Goal: Task Accomplishment & Management: Complete application form

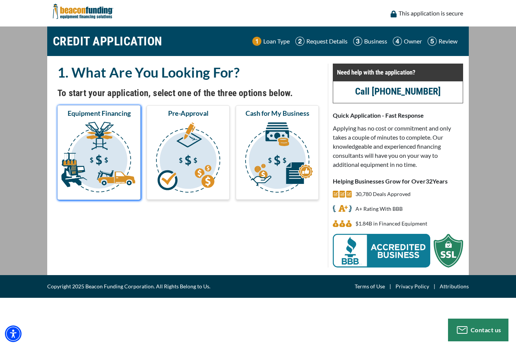
click at [93, 166] on img "submit" at bounding box center [99, 159] width 80 height 76
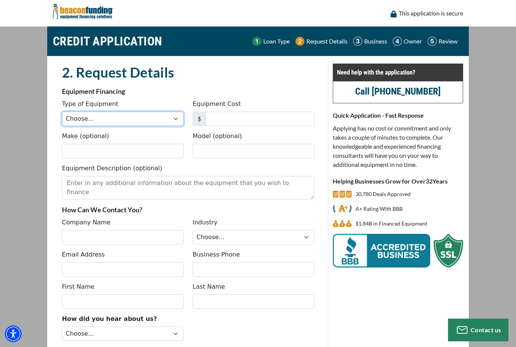
click at [72, 117] on select "Choose... Backhoe Boom/Bucket Truck Chipper Commercial Mower Crane DTG/DTF Prin…" at bounding box center [123, 118] width 122 height 14
select select "1"
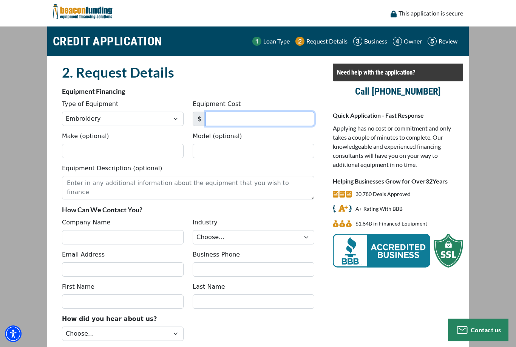
click at [303, 119] on input "Equipment Cost" at bounding box center [260, 118] width 109 height 14
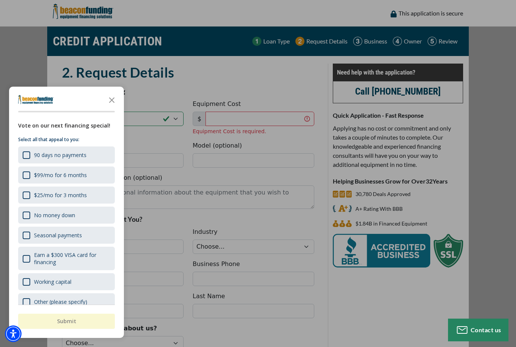
click at [260, 121] on div "button" at bounding box center [258, 173] width 516 height 347
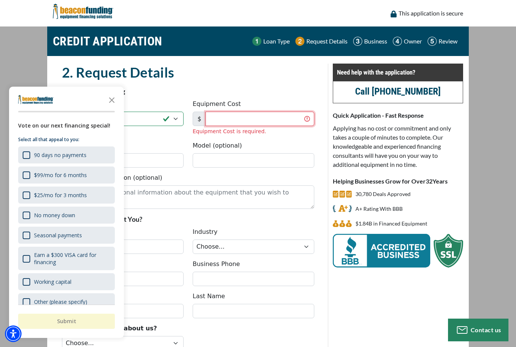
click at [270, 122] on input "Equipment Cost" at bounding box center [260, 118] width 109 height 14
type input "40,435"
click at [115, 102] on icon "Close the survey" at bounding box center [111, 99] width 15 height 15
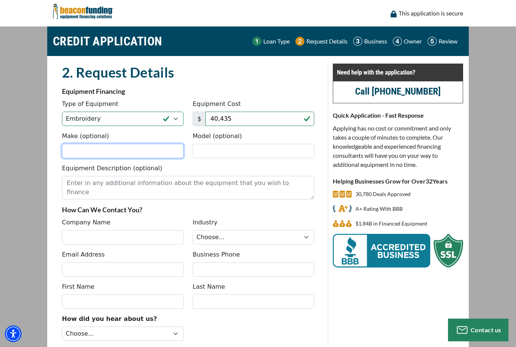
click at [158, 151] on input "Make (optional)" at bounding box center [123, 151] width 122 height 14
type input "TMEZ-SC"
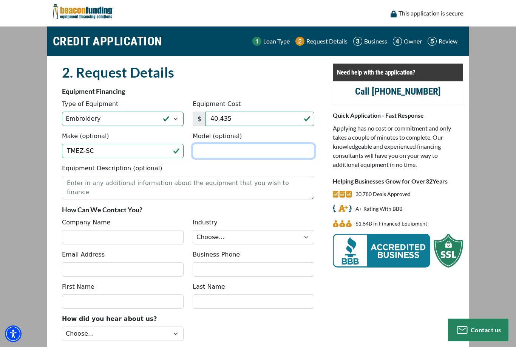
click at [226, 158] on input "Model (optional)" at bounding box center [254, 151] width 122 height 14
click at [250, 146] on input "Model (optional)" at bounding box center [254, 151] width 122 height 14
type input "TMEZ-SC1501"
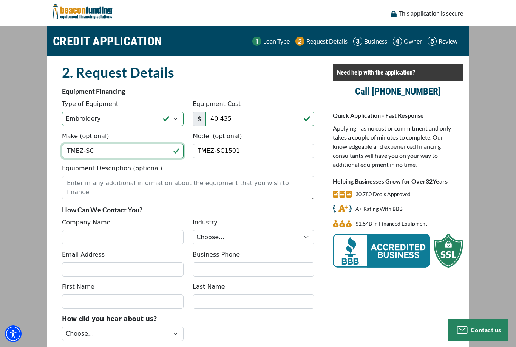
click at [95, 153] on input "TMEZ-SC" at bounding box center [123, 151] width 122 height 14
type input "Tajima"
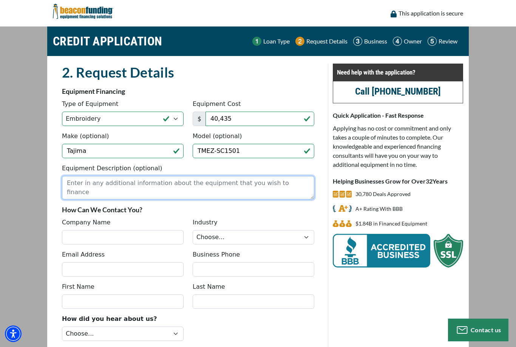
click at [178, 181] on textarea "Equipment Description (optional)" at bounding box center [188, 187] width 252 height 23
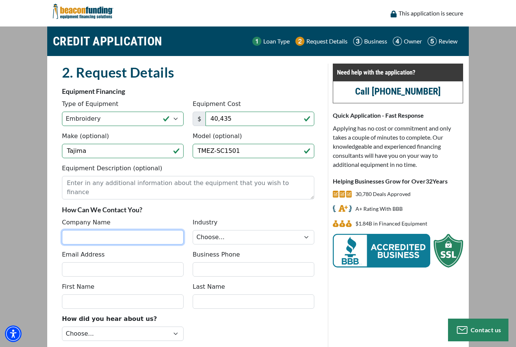
click at [79, 238] on input "Company Name" at bounding box center [123, 237] width 122 height 14
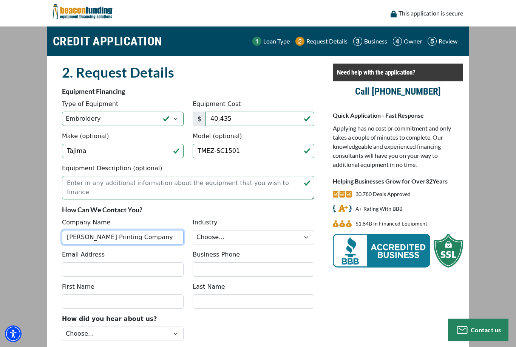
type input "Hana Hou Printing Company"
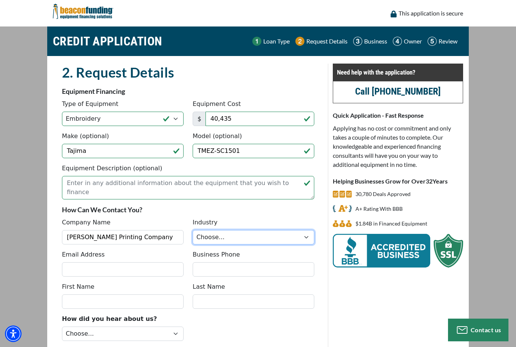
click at [257, 232] on select "Choose... Towing Landscape/Hardscape Decorated Apparel Septic Light Constructio…" at bounding box center [254, 237] width 122 height 14
select select "3"
click at [250, 237] on select "Choose... Towing Landscape/Hardscape Decorated Apparel Septic Light Constructio…" at bounding box center [254, 237] width 122 height 14
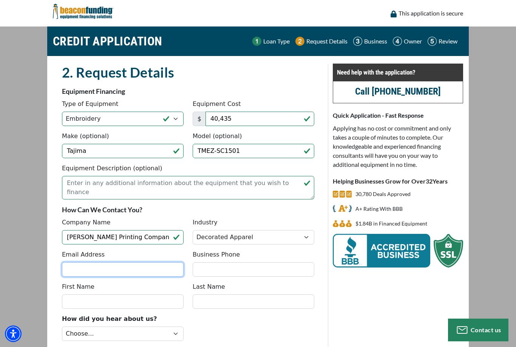
click at [135, 276] on input "Email Address" at bounding box center [123, 269] width 122 height 14
click at [136, 269] on input "Email Address" at bounding box center [123, 269] width 122 height 14
type input "Hanahouprintingco@yahoo.com"
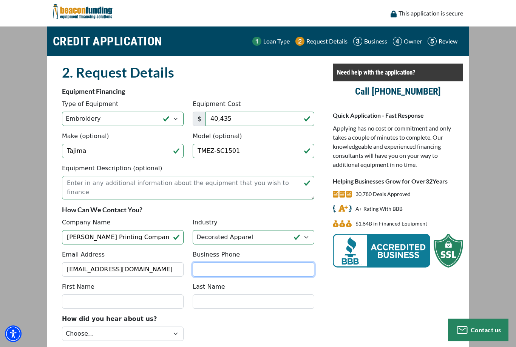
click at [259, 271] on input "Business Phone" at bounding box center [254, 269] width 122 height 14
type input "(808) 778-2930"
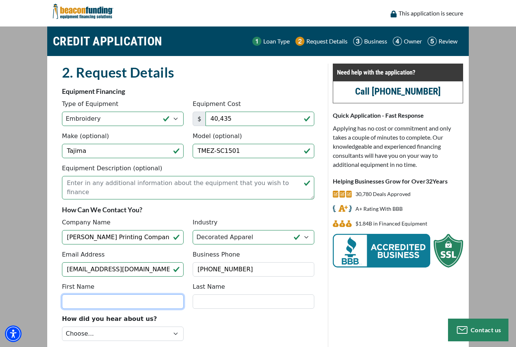
click at [124, 302] on input "First Name" at bounding box center [123, 301] width 122 height 14
type input "Richie-Anne"
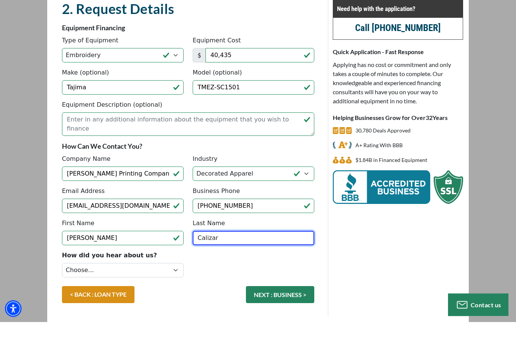
scroll to position [38, 0]
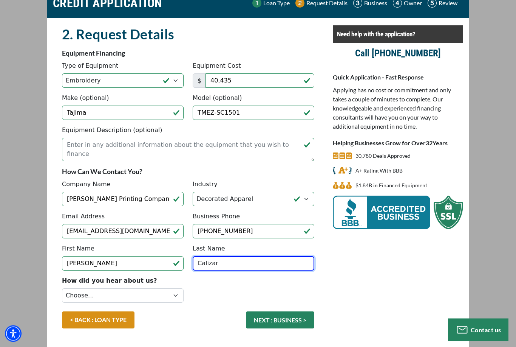
type input "Calizar"
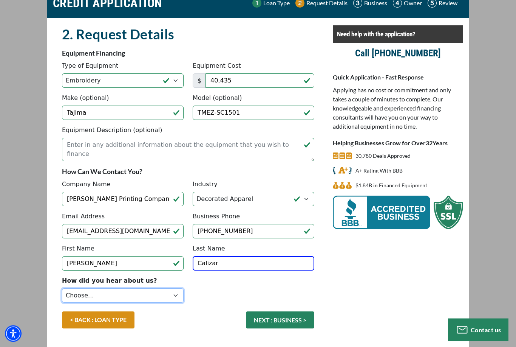
click at [169, 297] on select "Choose... Internet Search Vendor Referral Word of Mouth Client Referral Email E…" at bounding box center [123, 295] width 122 height 14
select select "9"
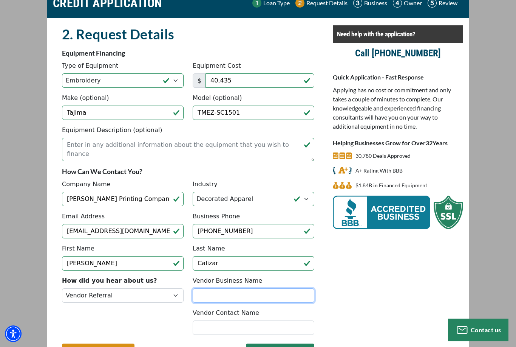
click at [268, 294] on input "Vendor Business Name" at bounding box center [254, 295] width 122 height 14
type input "T"
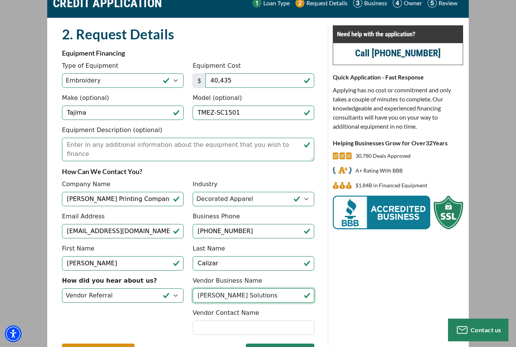
type input "Hirsch Solutions"
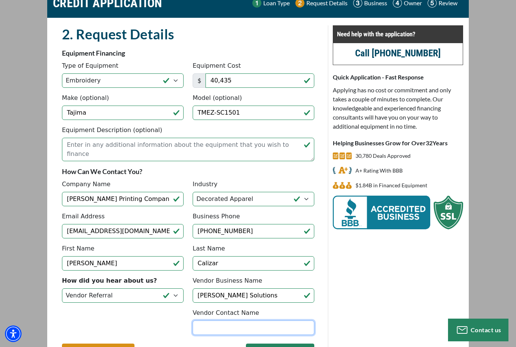
click at [228, 326] on input "Vendor Contact Name" at bounding box center [254, 327] width 122 height 14
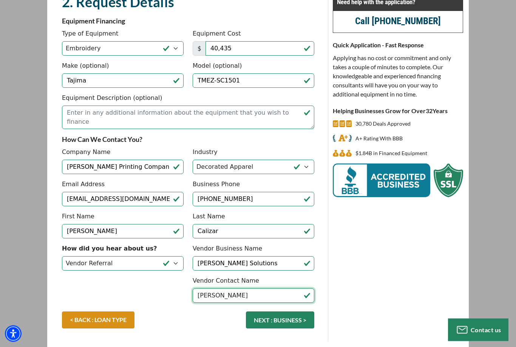
type input "Eric Quinn"
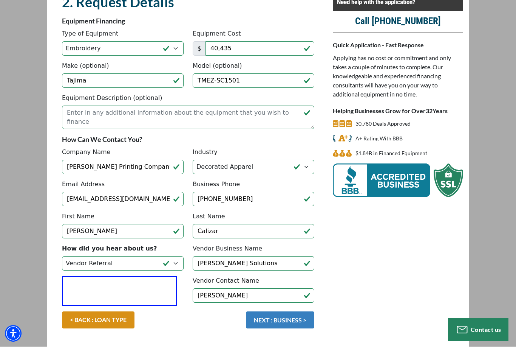
click at [282, 318] on button "NEXT : BUSINESS >" at bounding box center [280, 319] width 68 height 17
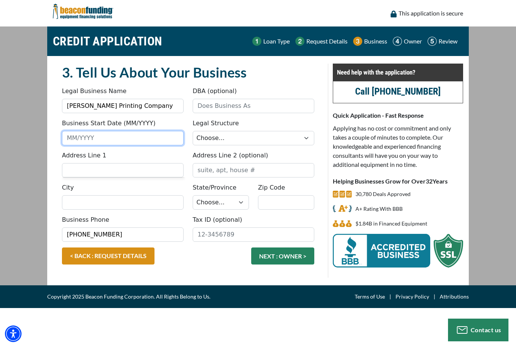
click at [79, 132] on input "Business Start Date (MM/YYYY)" at bounding box center [123, 138] width 122 height 14
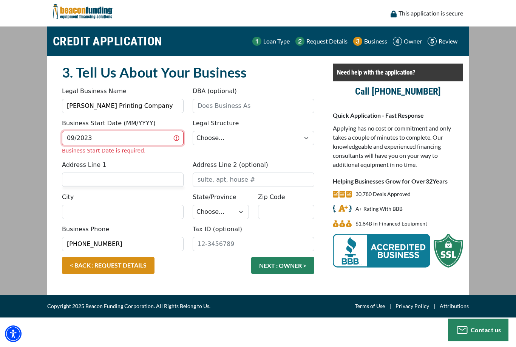
type input "09/2023"
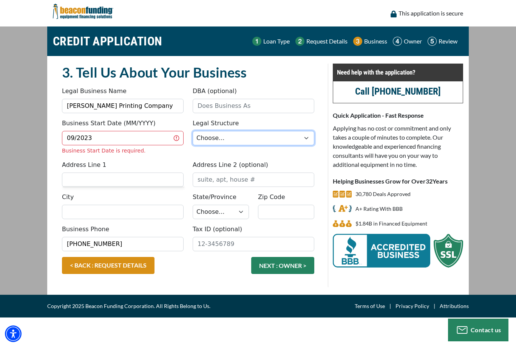
click at [265, 132] on select "Choose... Corporation LLC LLP Municipality Non-Profit Partnership Proprietorship" at bounding box center [254, 138] width 122 height 14
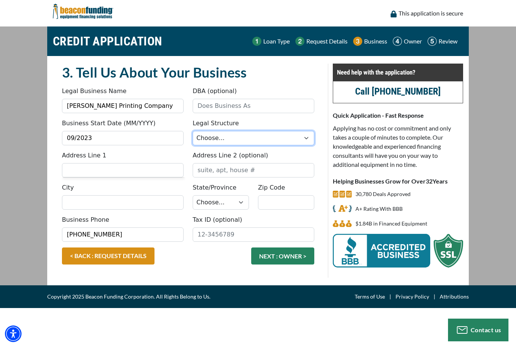
select select "2"
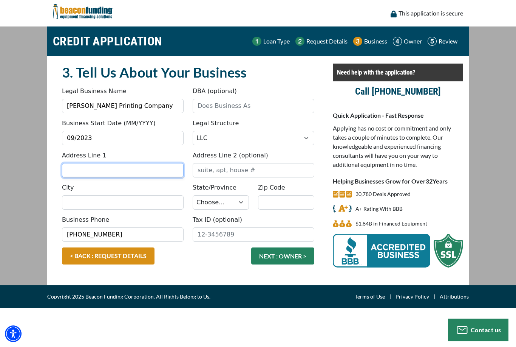
click at [159, 170] on input "Address Line 1" at bounding box center [123, 170] width 122 height 14
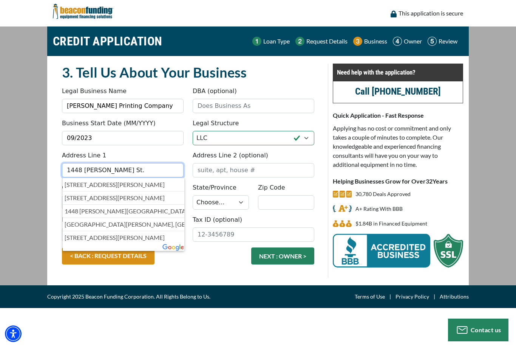
type input "1448 [PERSON_NAME] St."
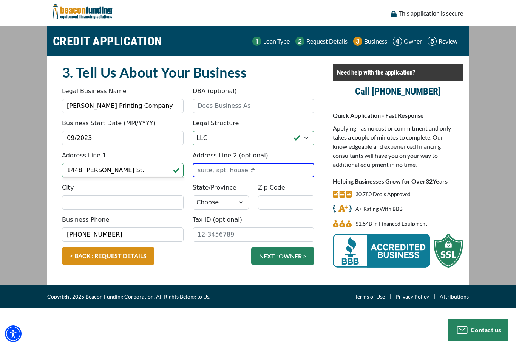
click at [135, 189] on div "City" at bounding box center [122, 196] width 131 height 26
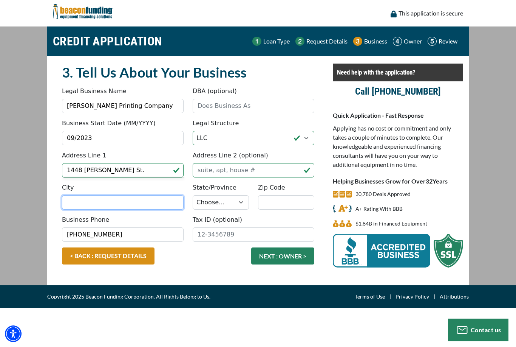
click at [158, 198] on input "City" at bounding box center [123, 202] width 122 height 14
type input "Honolulu"
click at [212, 190] on label "State/Province" at bounding box center [215, 187] width 44 height 9
click at [212, 195] on select "Choose... AL AK AZ AR CA CO CT DE DC FL GA HI ID IL IN IA KS KY LA ME MD MA MI …" at bounding box center [221, 202] width 56 height 14
click at [238, 200] on select "Choose... AL AK AZ AR CA CO CT DE DC FL GA HI ID IL IN IA KS KY LA ME MD MA MI …" at bounding box center [221, 202] width 56 height 14
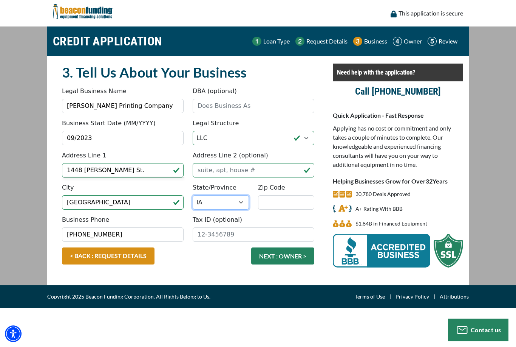
select select "13"
click at [299, 204] on input "Zip Code" at bounding box center [286, 202] width 56 height 14
type input "96817"
click at [244, 235] on input "Tax ID (optional)" at bounding box center [254, 234] width 122 height 14
click at [265, 235] on input "Tax ID (optional)" at bounding box center [254, 234] width 122 height 14
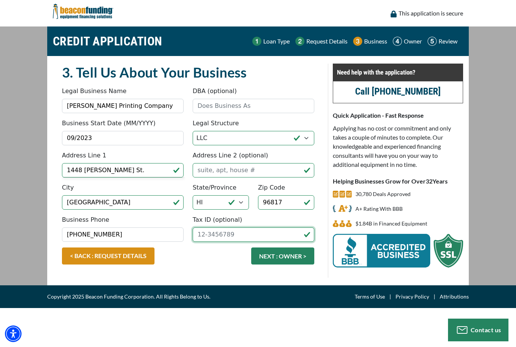
paste input "GE-087-322"
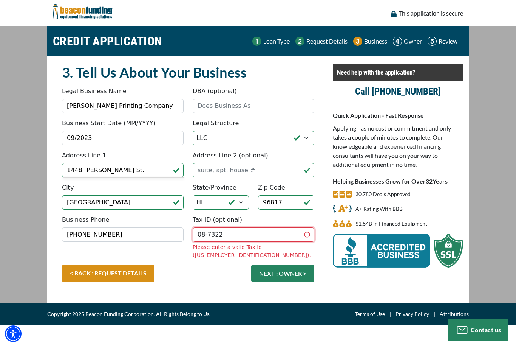
click at [226, 234] on input "08-7322" at bounding box center [254, 234] width 122 height 14
click at [220, 236] on input "08-7322" at bounding box center [254, 234] width 122 height 14
click at [224, 235] on input "08-7322" at bounding box center [254, 234] width 122 height 14
type input "0"
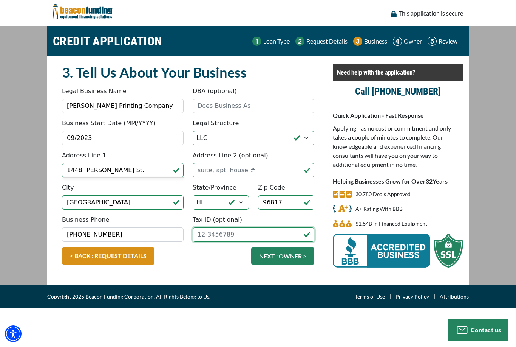
click at [235, 232] on input "Tax ID (optional)" at bounding box center [254, 234] width 122 height 14
paste input "93-3549692"
type input "93-3549692"
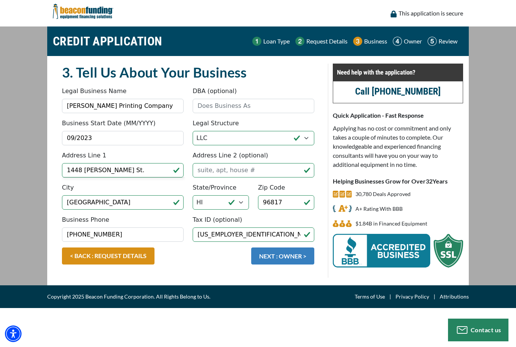
click at [286, 258] on button "NEXT : OWNER >" at bounding box center [282, 255] width 63 height 17
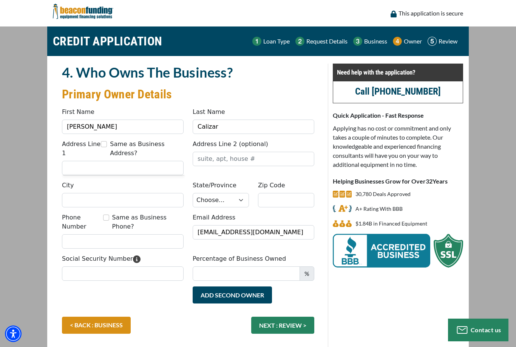
click at [105, 145] on input "Same as Business Address?" at bounding box center [104, 144] width 6 height 6
checkbox input "true"
type input "1448 [PERSON_NAME] St."
type input "Honolulu"
select select "13"
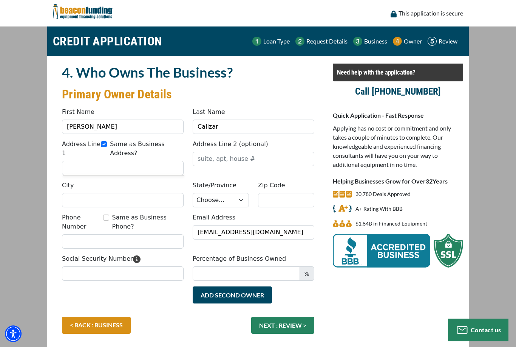
type input "96817"
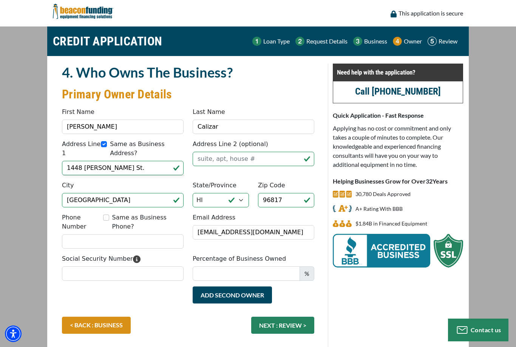
click at [109, 216] on input "Same as Business Phone?" at bounding box center [106, 217] width 6 height 6
checkbox input "true"
type input "[PHONE_NUMBER]"
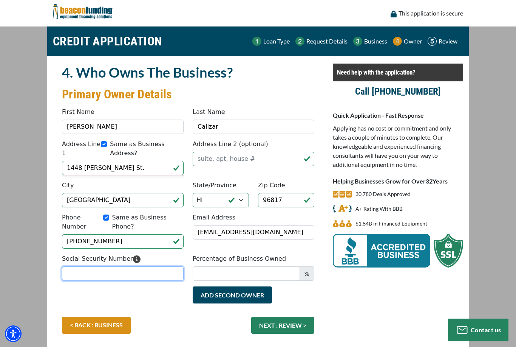
click at [159, 266] on input "Social Security Number" at bounding box center [123, 273] width 122 height 14
type input "576-55-0424"
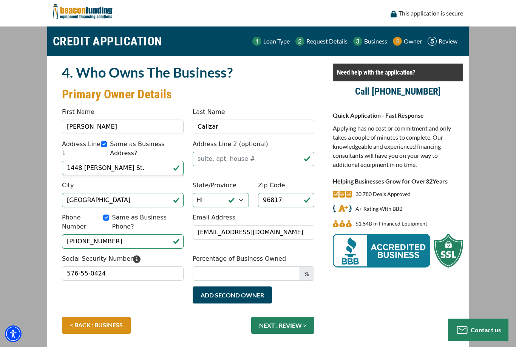
click at [305, 266] on span "%" at bounding box center [307, 273] width 15 height 14
click at [306, 271] on span "%" at bounding box center [307, 273] width 15 height 14
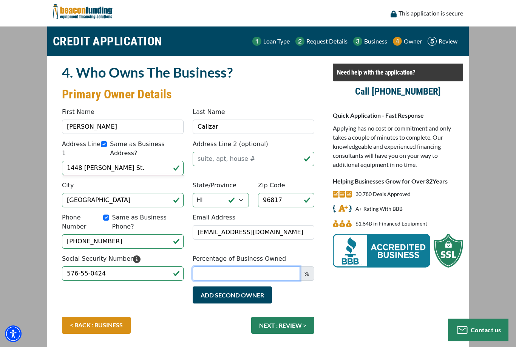
click at [284, 266] on input "Percentage of Business Owned" at bounding box center [246, 273] width 107 height 14
type input "100"
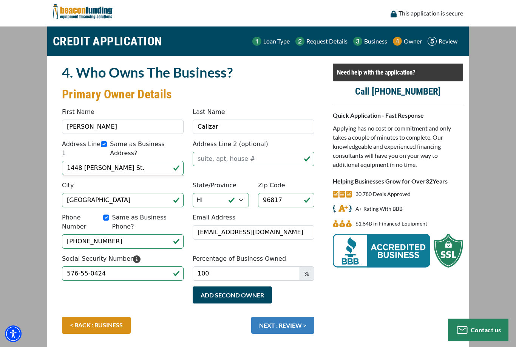
click at [295, 316] on button "NEXT : REVIEW >" at bounding box center [282, 324] width 63 height 17
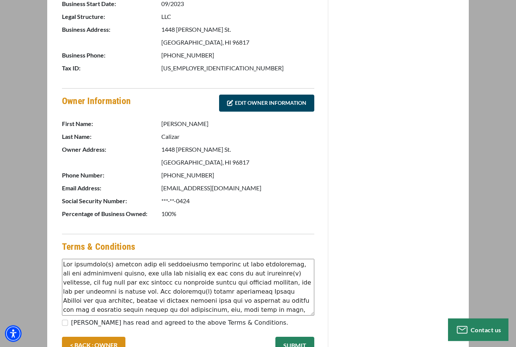
scroll to position [287, 0]
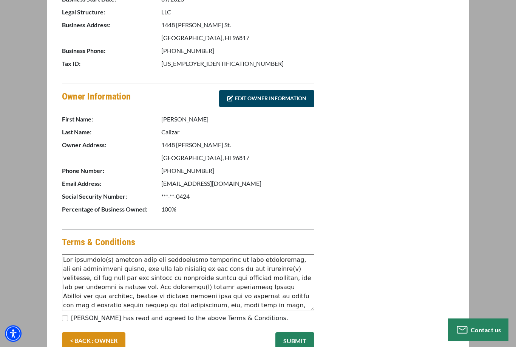
click at [65, 320] on input "[PERSON_NAME] has read and agreed to the above Terms & Conditions." at bounding box center [65, 318] width 6 height 6
checkbox input "true"
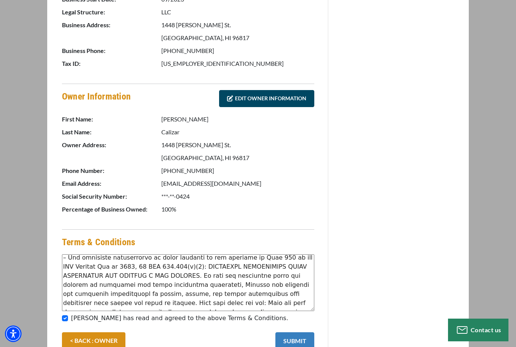
click at [302, 337] on button "SUBMIT" at bounding box center [295, 340] width 39 height 17
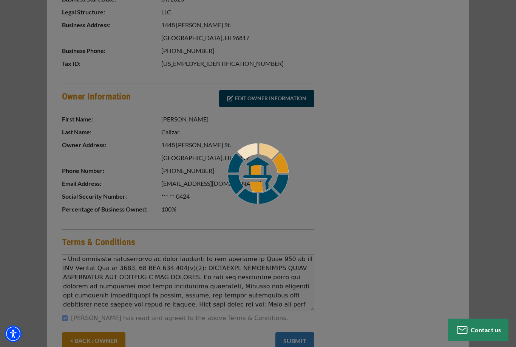
scroll to position [254, 0]
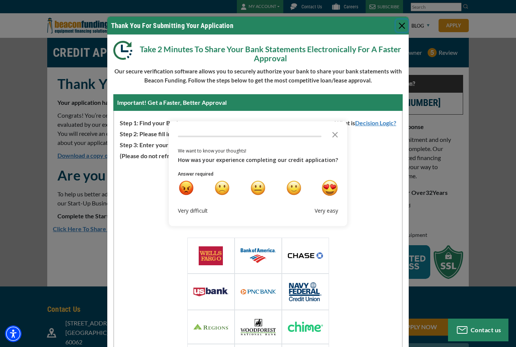
click at [329, 191] on div "very happy" at bounding box center [330, 188] width 16 height 16
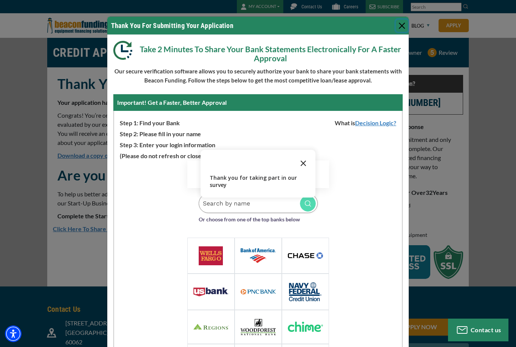
click at [305, 162] on icon "Close the survey" at bounding box center [303, 162] width 15 height 15
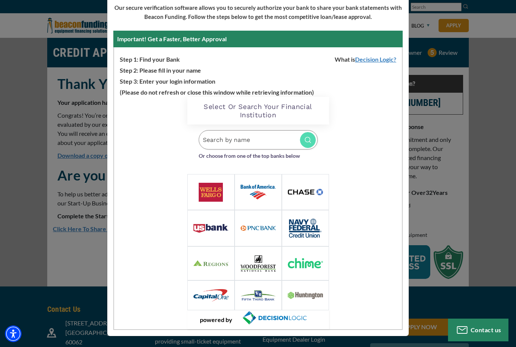
scroll to position [63, 0]
click at [279, 143] on input "Search by name" at bounding box center [258, 139] width 119 height 19
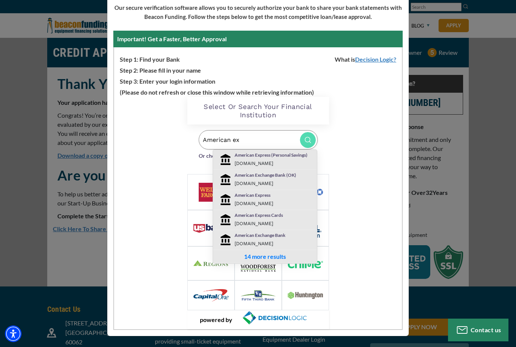
type input "American ex"
click at [294, 159] on div "American Express (Personal Savings) americanexpress.com" at bounding box center [274, 160] width 90 height 16
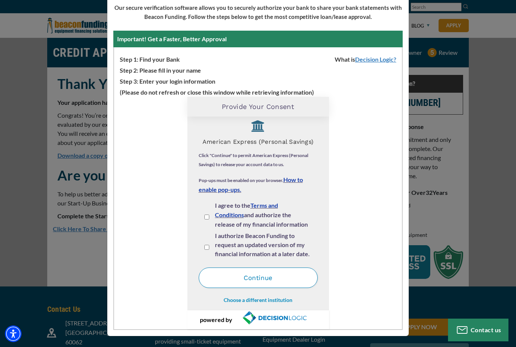
scroll to position [8, 0]
click at [276, 302] on link "Choose a different institution" at bounding box center [258, 300] width 69 height 6
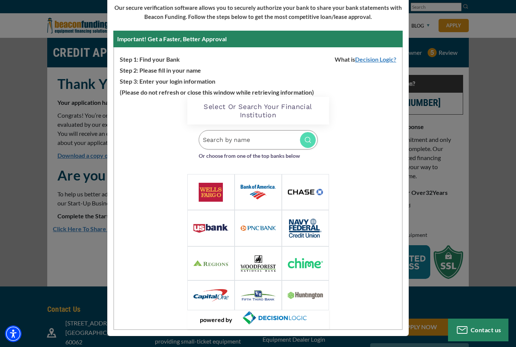
click at [274, 146] on input "Search by name" at bounding box center [258, 139] width 119 height 19
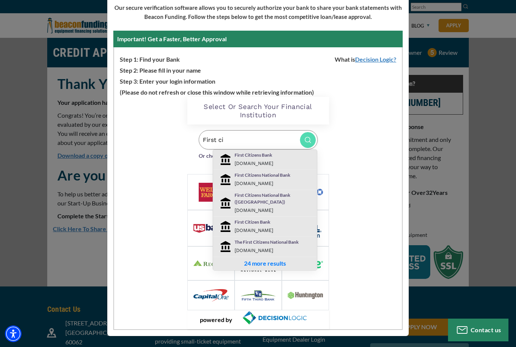
type input "First ci"
click at [278, 159] on div "First Citizens Bank firstcitizens.com" at bounding box center [274, 160] width 90 height 16
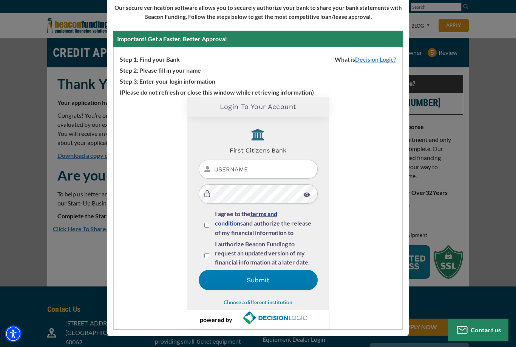
scroll to position [0, 0]
click at [268, 303] on link "Choose a different institution" at bounding box center [258, 302] width 69 height 6
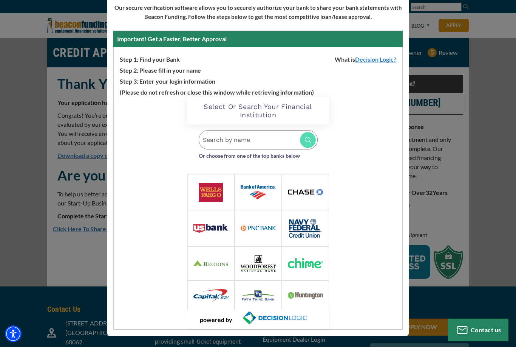
click at [273, 145] on input "Search by name" at bounding box center [258, 139] width 119 height 19
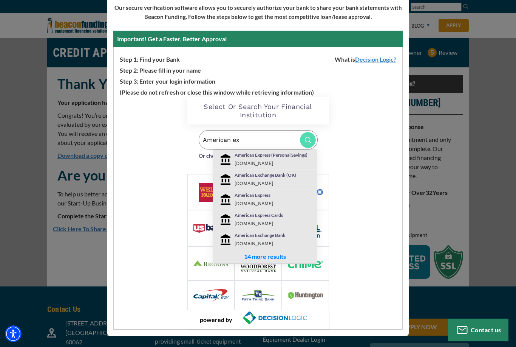
type input "American ex"
click at [273, 166] on small "americanexpress.com" at bounding box center [254, 163] width 39 height 6
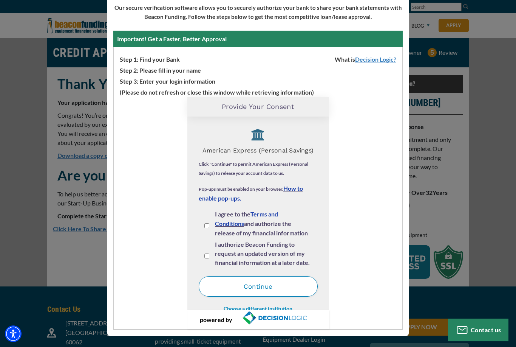
click at [258, 306] on link "Choose a different institution" at bounding box center [258, 308] width 69 height 6
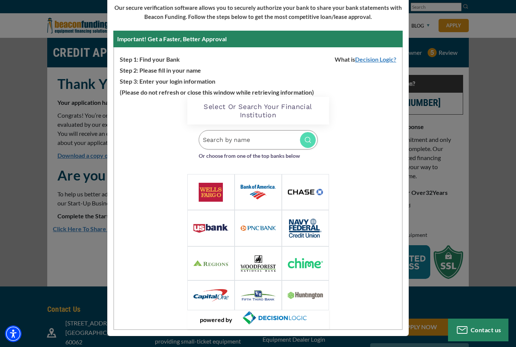
click at [282, 140] on input "Search by name" at bounding box center [258, 139] width 119 height 19
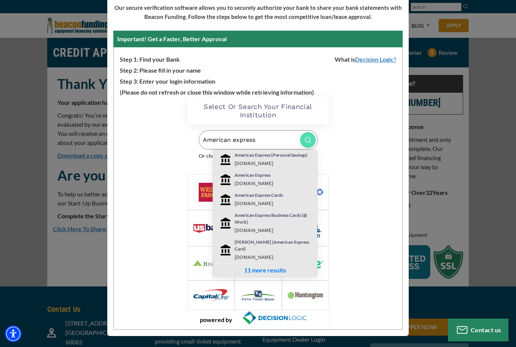
type input "American express"
click at [287, 183] on div "American Express americanexpress.com" at bounding box center [274, 180] width 90 height 16
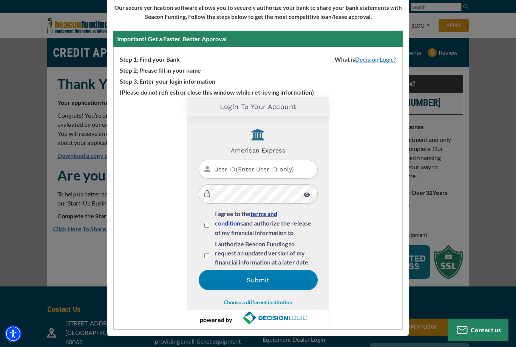
click at [292, 170] on input "User ID(Enter User ID only)" at bounding box center [258, 168] width 119 height 19
type input "Rcalizar"
click at [210, 225] on div "I agree to the terms and conditions and authorize the release of my financial i…" at bounding box center [258, 224] width 108 height 30
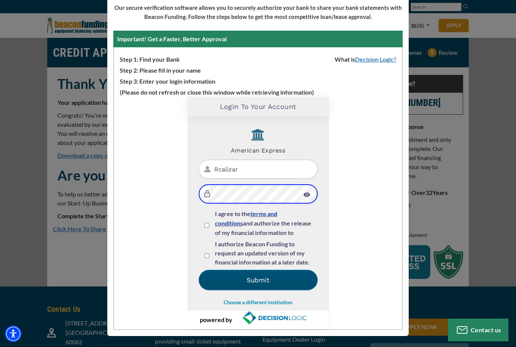
click at [213, 286] on button "Submit" at bounding box center [258, 279] width 119 height 20
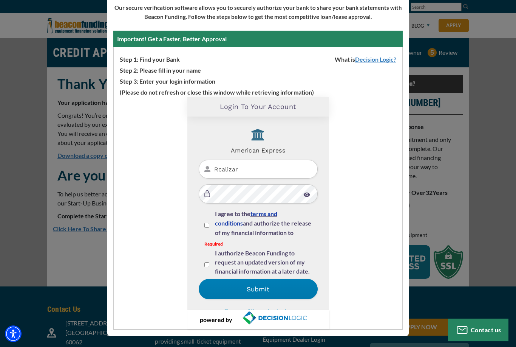
click at [208, 223] on input "I agree to the terms and conditions and authorize the release of my financial i…" at bounding box center [206, 225] width 5 height 5
checkbox input "true"
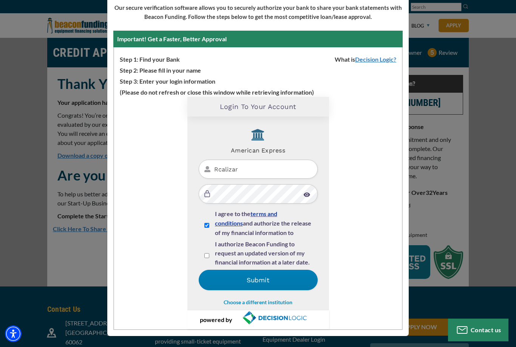
click at [208, 254] on input "I authorize Beacon Funding to request an updated version of my financial inform…" at bounding box center [206, 255] width 5 height 5
checkbox input "true"
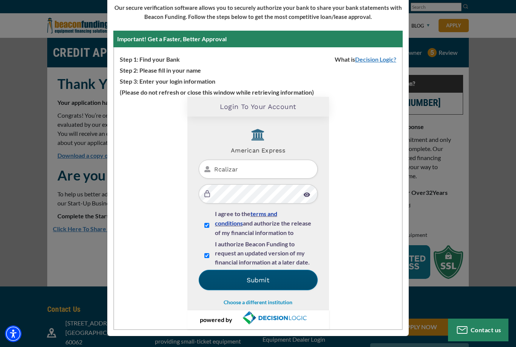
click at [245, 282] on button "Submit" at bounding box center [258, 279] width 119 height 20
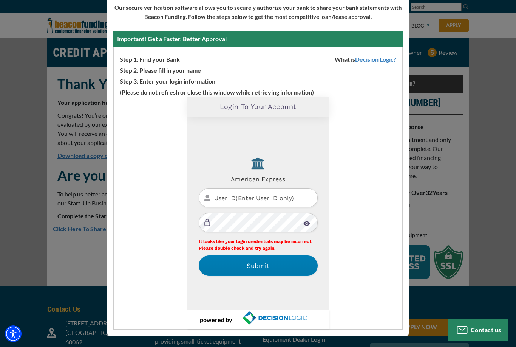
click at [294, 194] on input "text" at bounding box center [258, 197] width 119 height 19
type input "Rcalizar"
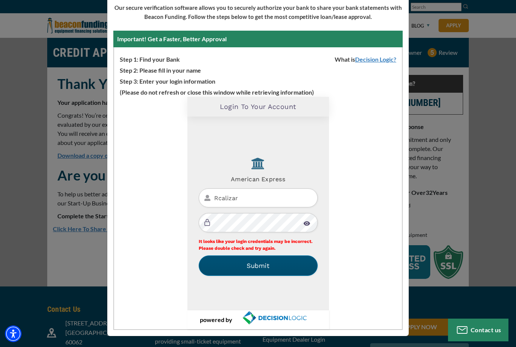
click at [290, 264] on button "Submit" at bounding box center [258, 265] width 119 height 20
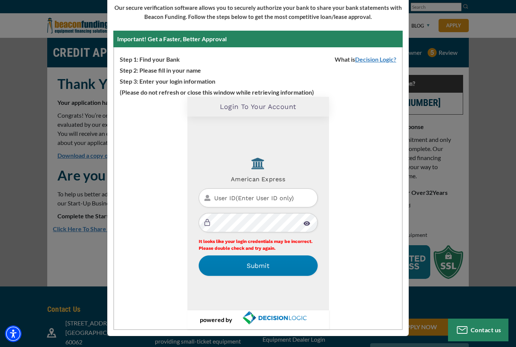
click at [292, 189] on input "text" at bounding box center [258, 197] width 119 height 19
type input "Rcalizar"
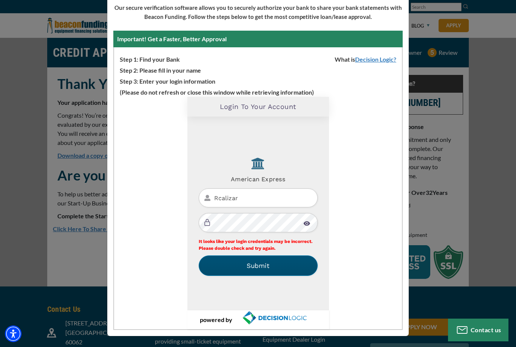
click at [297, 262] on button "Submit" at bounding box center [258, 265] width 119 height 20
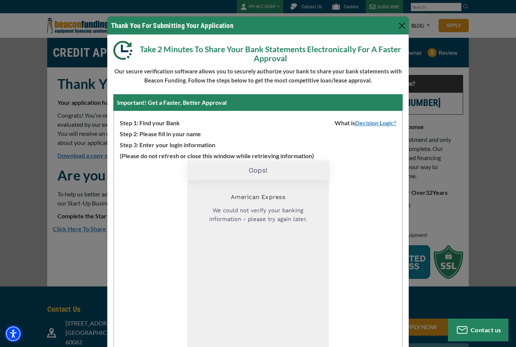
click at [396, 23] on button "Close" at bounding box center [402, 26] width 12 height 12
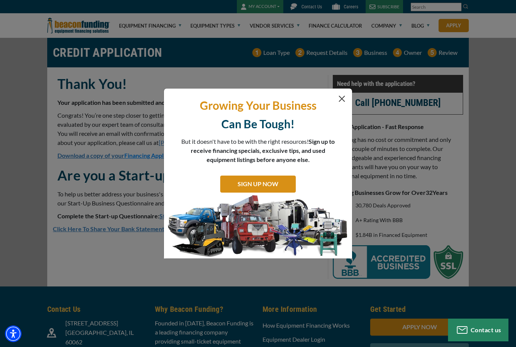
click at [342, 100] on button "Close" at bounding box center [342, 98] width 9 height 9
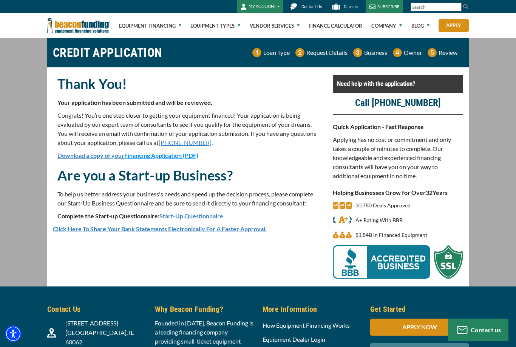
click at [71, 231] on link "Click Here To Share Your Bank Statements Electronically For A Faster Approval." at bounding box center [160, 228] width 214 height 7
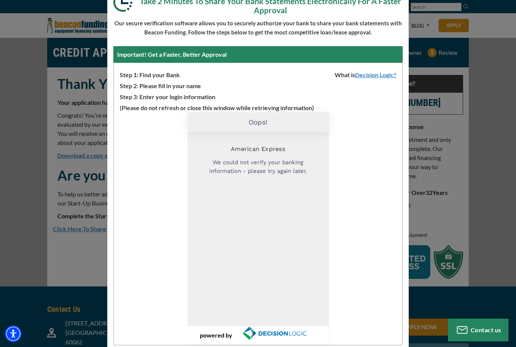
scroll to position [33, 0]
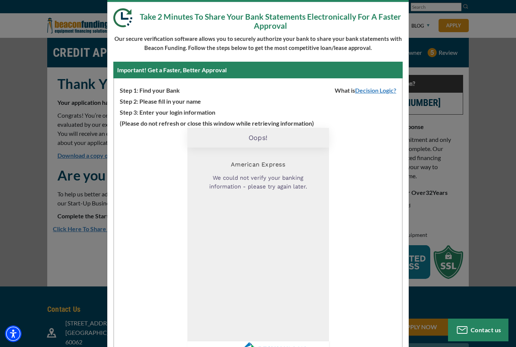
click at [200, 204] on div "American Express We could not verify your banking information - please try agai…" at bounding box center [258, 244] width 119 height 182
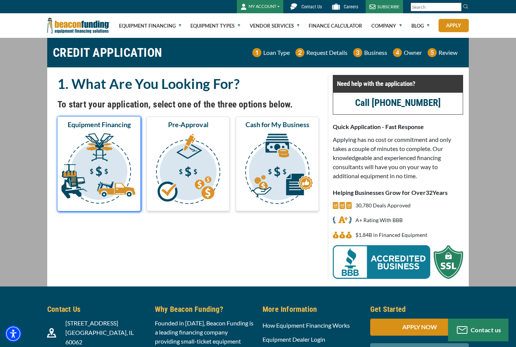
click at [88, 188] on img "submit" at bounding box center [99, 170] width 80 height 76
